Goal: Find specific fact: Find specific fact

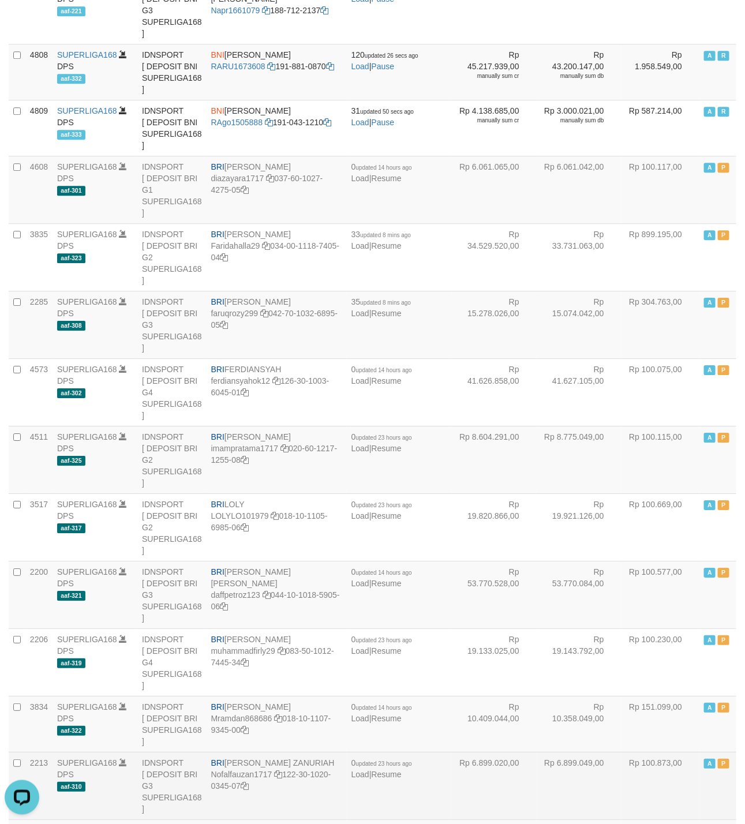
click at [482, 752] on td "Rp 6.899.020,00" at bounding box center [494, 785] width 85 height 67
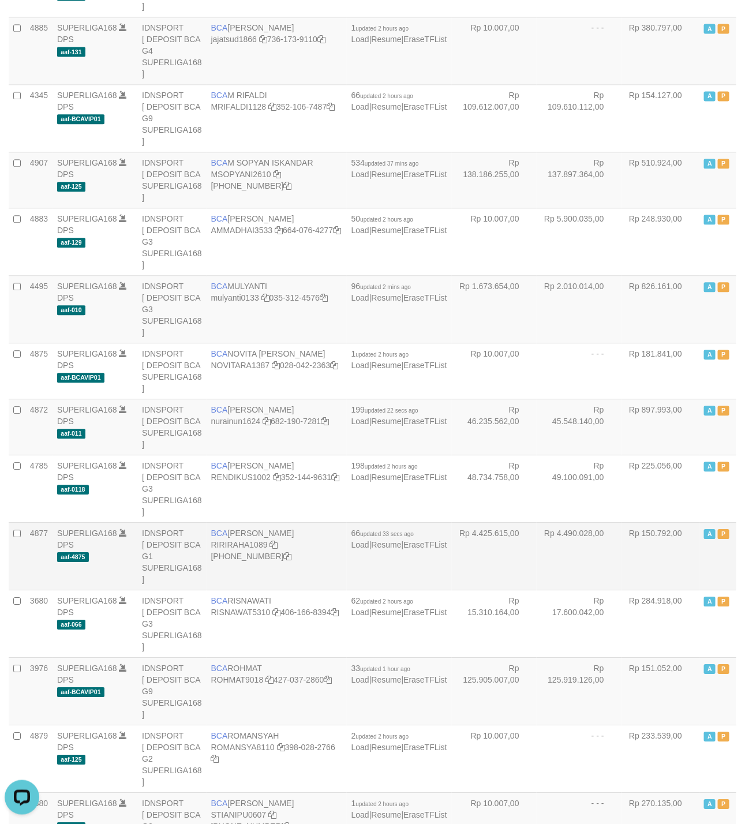
click at [466, 522] on td "Rp 4.425.615,00" at bounding box center [494, 555] width 85 height 67
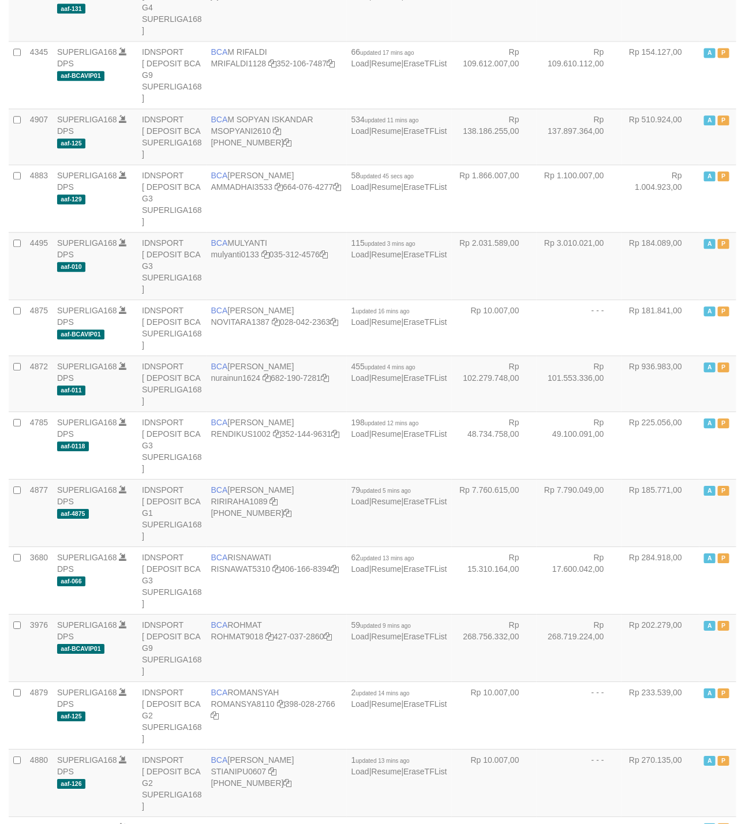
click at [260, 546] on td "BCA RISNAWATI RISNAWAT5310 406-166-8394" at bounding box center [277, 579] width 140 height 67
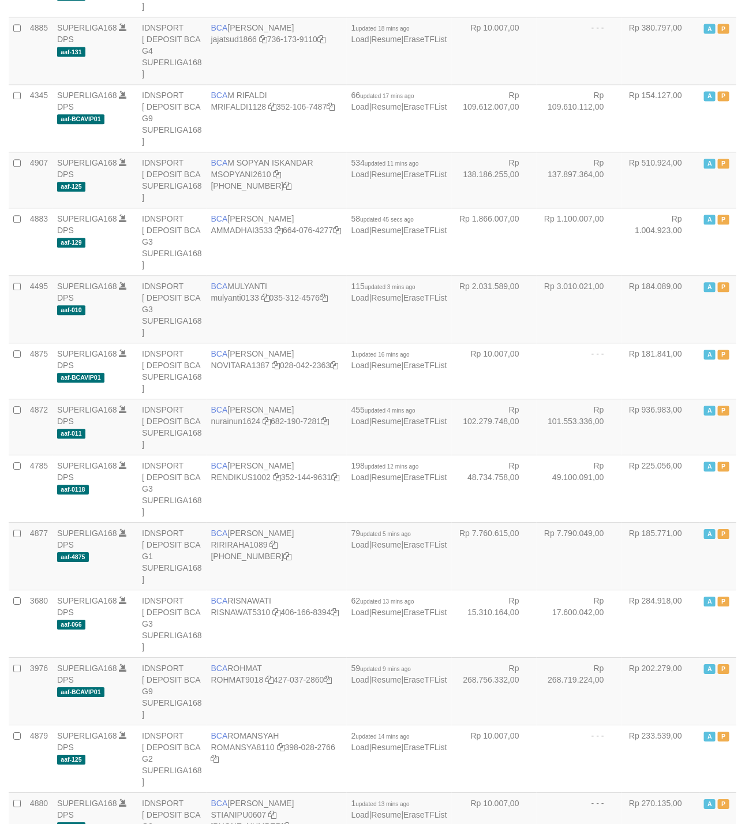
click at [260, 522] on td "BCA RIRI RAHAYU RIRIRAHA1089 406-228-1611" at bounding box center [277, 555] width 140 height 67
copy td "BCA RIRI RAHAYU"
